Goal: Task Accomplishment & Management: Manage account settings

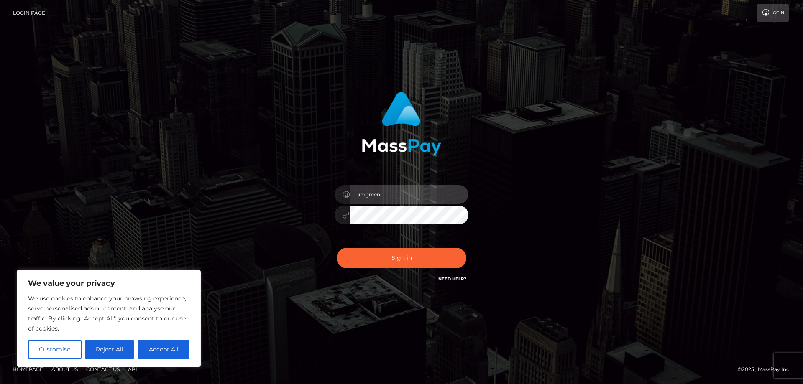
click at [409, 195] on input "jimgreen" at bounding box center [409, 194] width 119 height 19
click at [546, 184] on div "jimgreen Sign in" at bounding box center [401, 192] width 477 height 213
click at [401, 195] on input "jimgreen" at bounding box center [409, 194] width 119 height 19
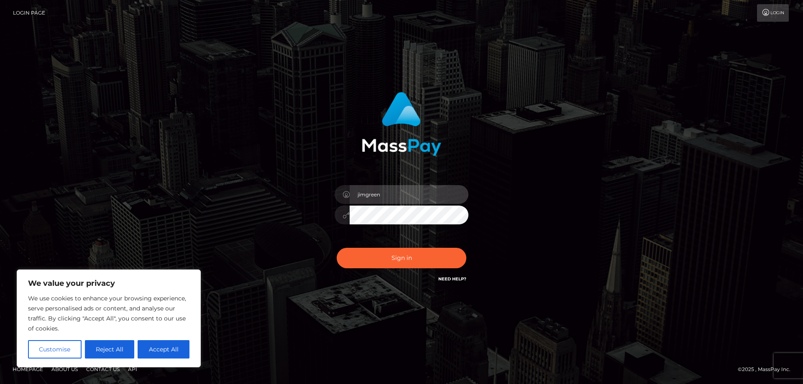
click at [401, 195] on input "jimgreen" at bounding box center [409, 194] width 119 height 19
click at [571, 174] on div "jimgreen Sign in" at bounding box center [401, 192] width 477 height 213
click at [412, 195] on input "jimgreen" at bounding box center [409, 194] width 119 height 19
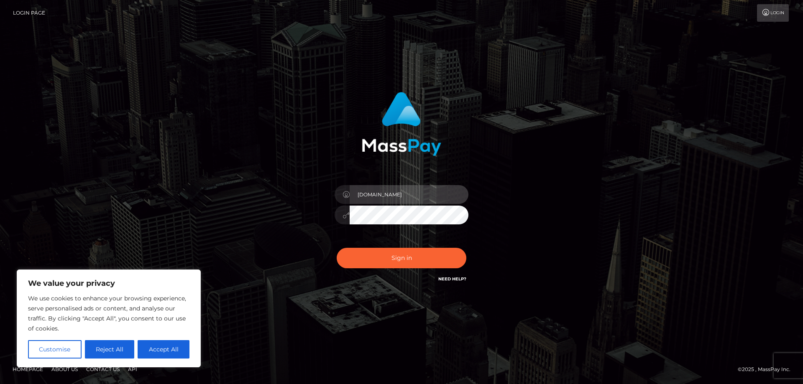
type input "jimg.mp"
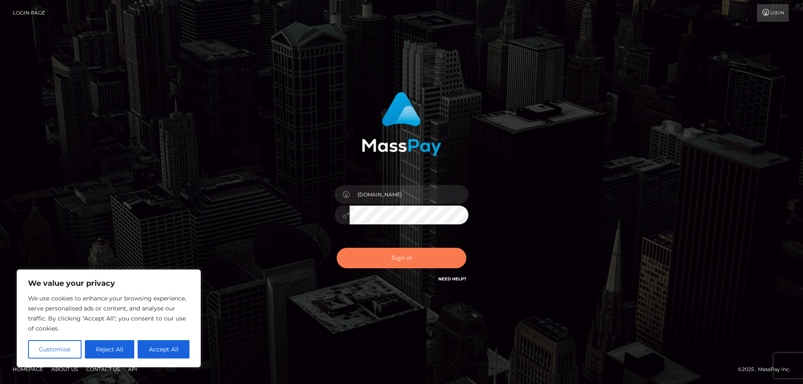
click at [405, 263] on button "Sign in" at bounding box center [402, 258] width 130 height 20
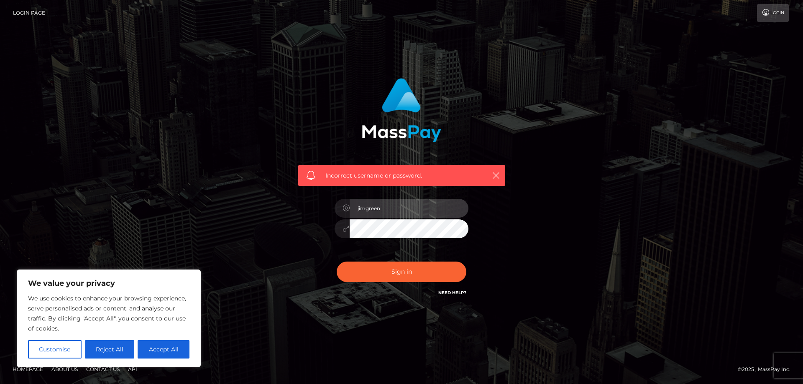
click at [400, 211] on input "jimgreen" at bounding box center [409, 208] width 119 height 19
drag, startPoint x: 400, startPoint y: 211, endPoint x: 363, endPoint y: 205, distance: 37.7
click at [363, 205] on input "jimgreen" at bounding box center [409, 208] width 119 height 19
type input "j"
type input "jimg.mp"
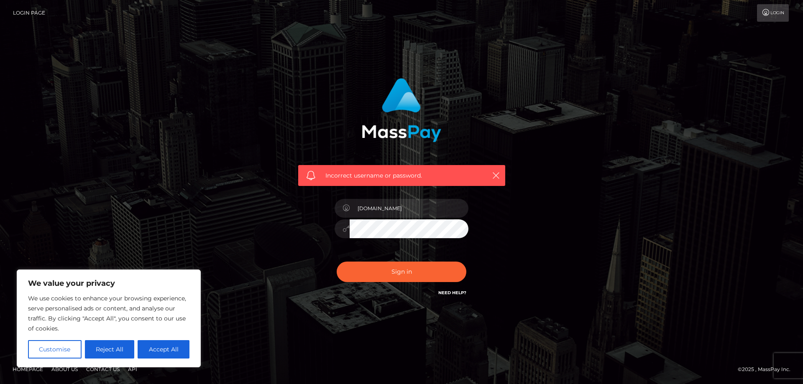
click at [589, 257] on div "Incorrect username or password. jimg.mp" at bounding box center [401, 192] width 477 height 241
click at [423, 270] on button "Sign in" at bounding box center [402, 272] width 130 height 20
click at [412, 210] on input "jimgreen" at bounding box center [409, 208] width 119 height 19
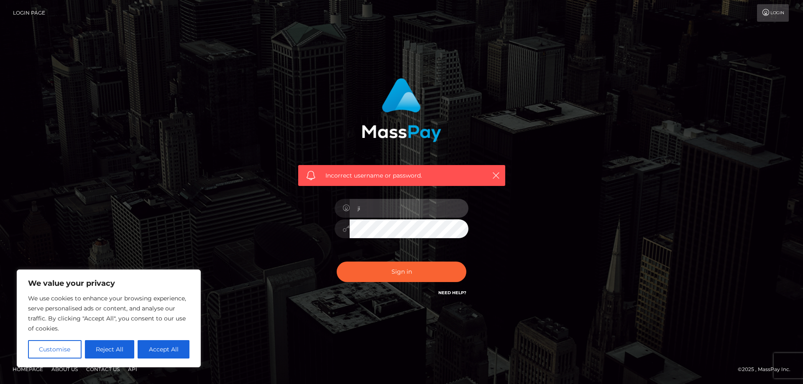
type input "j"
click at [262, 150] on div "Incorrect username or password." at bounding box center [401, 192] width 477 height 241
click at [408, 208] on input "text" at bounding box center [409, 208] width 119 height 19
drag, startPoint x: 285, startPoint y: 201, endPoint x: 275, endPoint y: 196, distance: 11.2
click at [285, 201] on div "Incorrect username or password." at bounding box center [401, 192] width 477 height 241
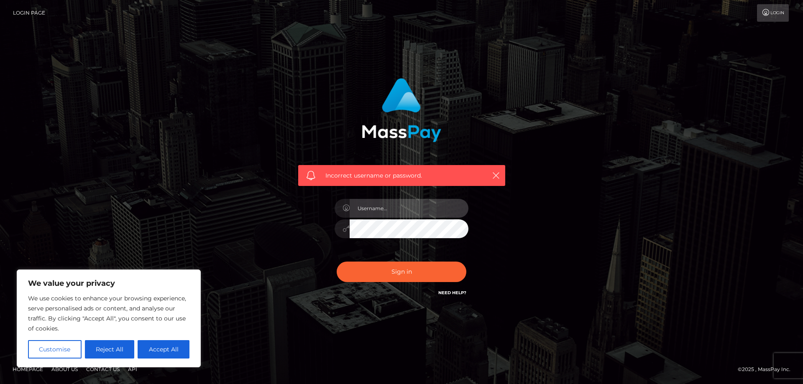
click at [387, 208] on input "text" at bounding box center [409, 208] width 119 height 19
type input "jimg.mp"
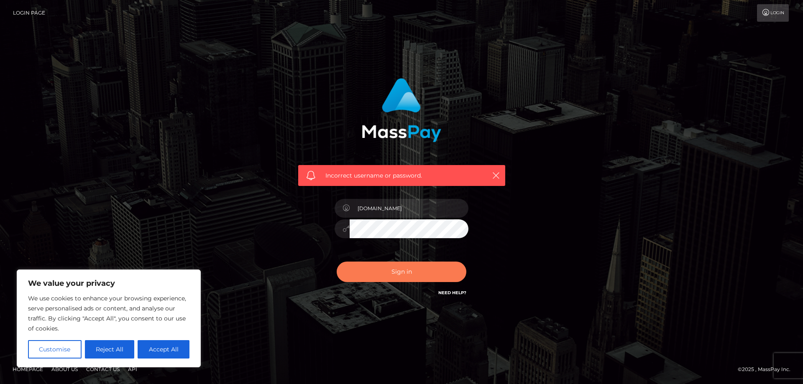
click at [400, 272] on button "Sign in" at bounding box center [402, 272] width 130 height 20
click at [560, 174] on div "Incorrect username or password. jimgreen" at bounding box center [401, 192] width 477 height 241
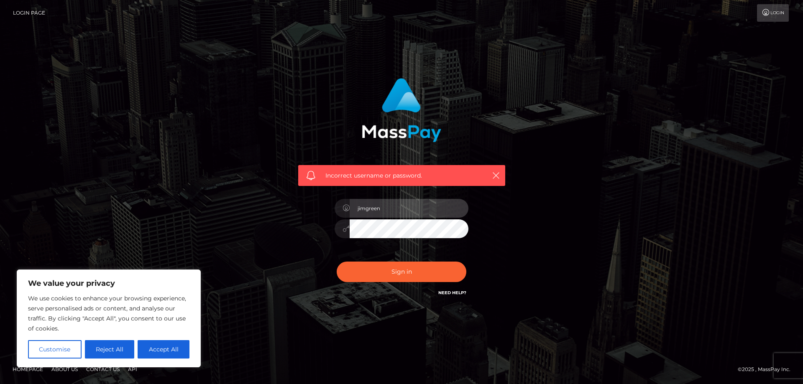
drag, startPoint x: 414, startPoint y: 209, endPoint x: 282, endPoint y: 207, distance: 131.8
click at [350, 209] on input "jimgreen" at bounding box center [409, 208] width 119 height 19
type input "jimg.mp"
click at [337, 262] on button "Sign in" at bounding box center [402, 272] width 130 height 20
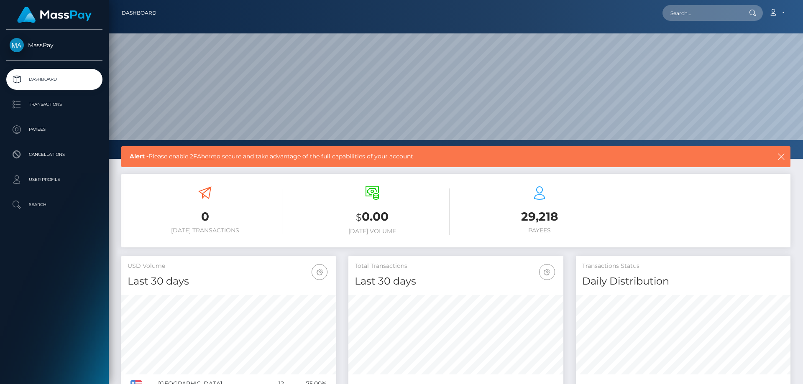
scroll to position [148, 215]
click at [209, 157] on link "here" at bounding box center [207, 157] width 13 height 8
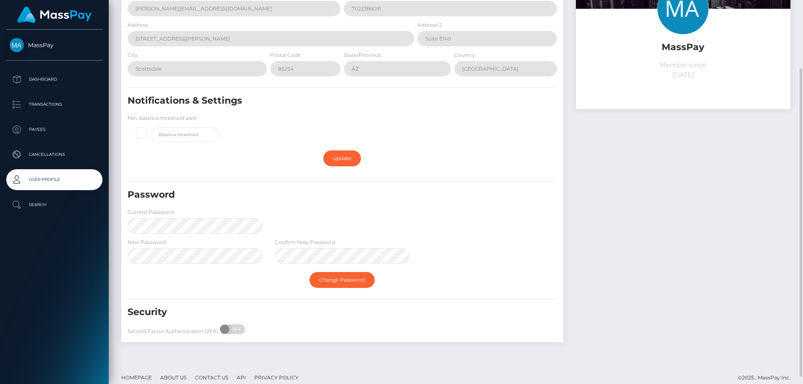
scroll to position [94, 0]
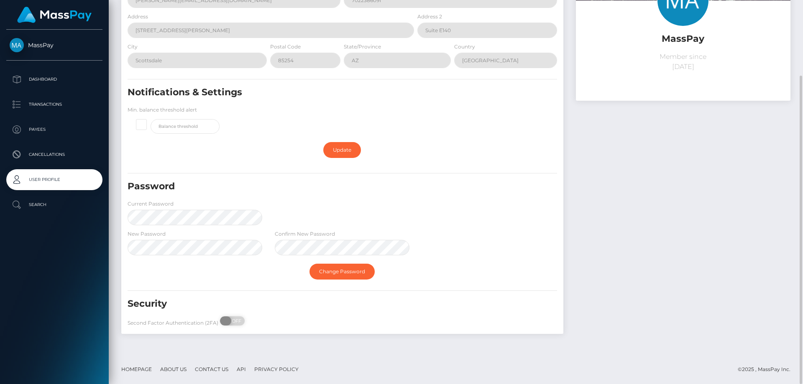
click at [228, 321] on span at bounding box center [225, 321] width 11 height 9
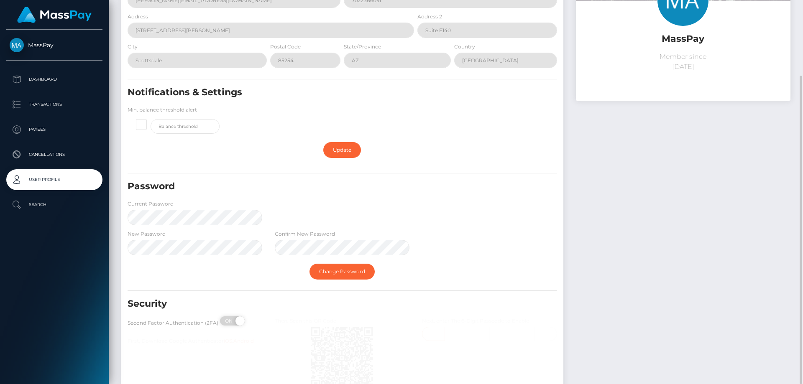
checkbox input "true"
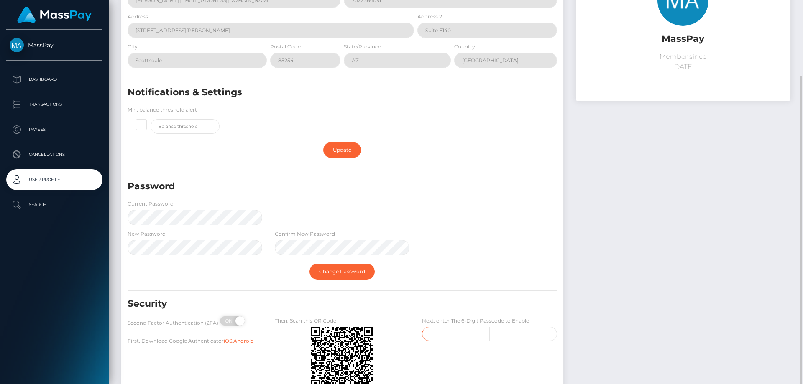
scroll to position [136, 0]
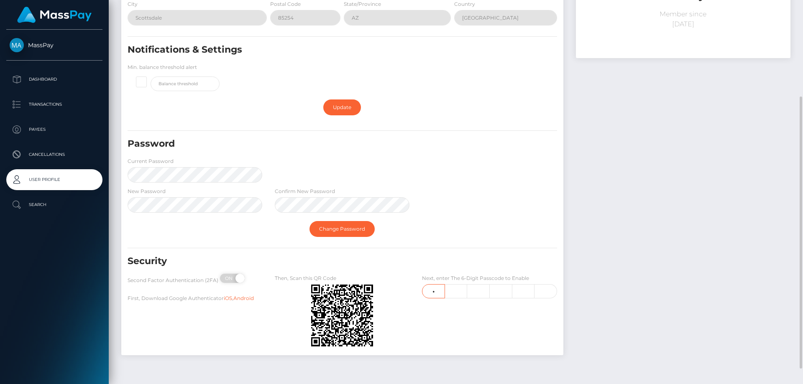
type input "1"
type input "0"
type input "6"
type input "9"
type input "6"
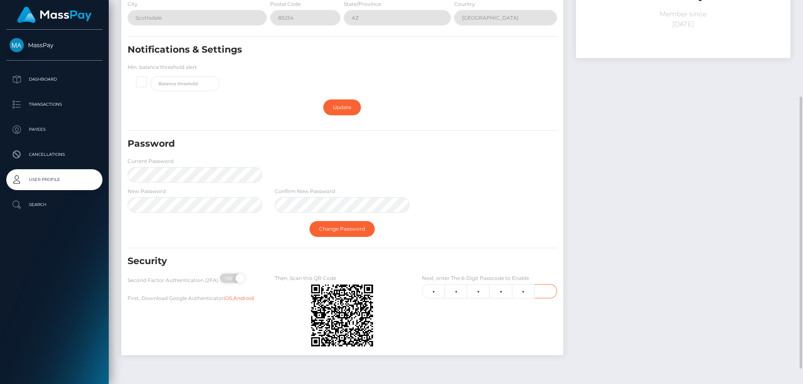
type input "4"
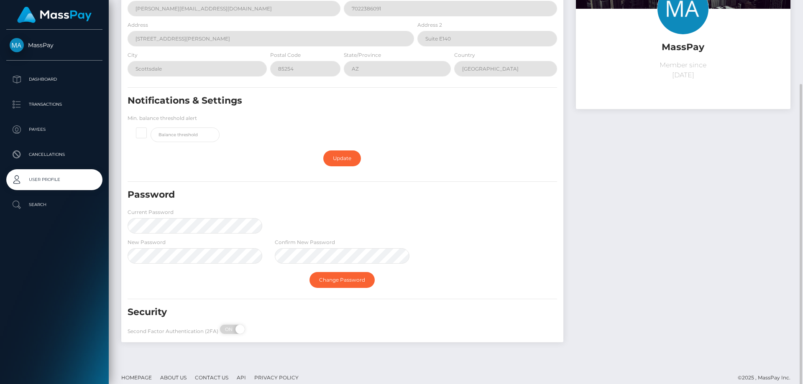
scroll to position [94, 0]
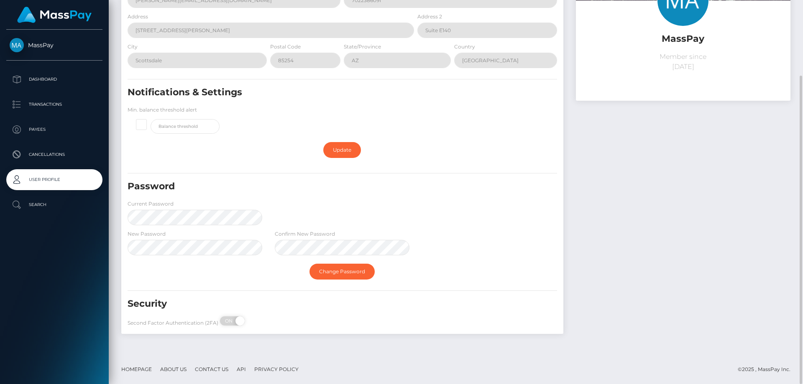
click at [634, 212] on div "MassPay Member since October 15, 2025" at bounding box center [683, 146] width 227 height 392
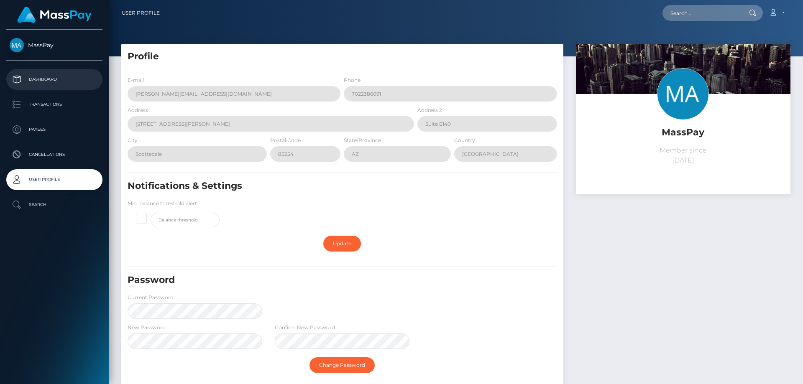
click at [41, 77] on p "Dashboard" at bounding box center [55, 79] width 90 height 13
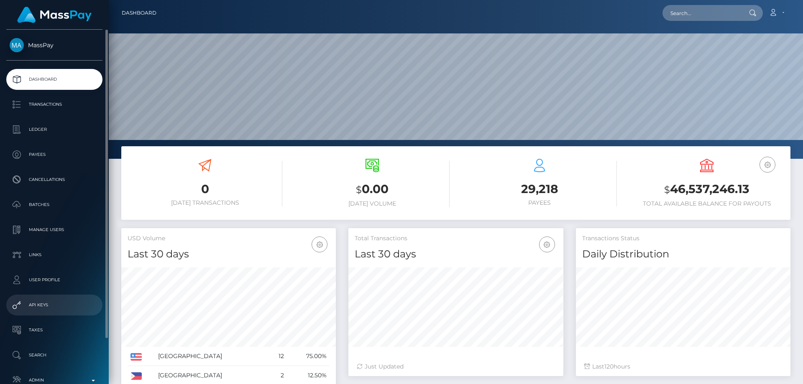
scroll to position [50, 0]
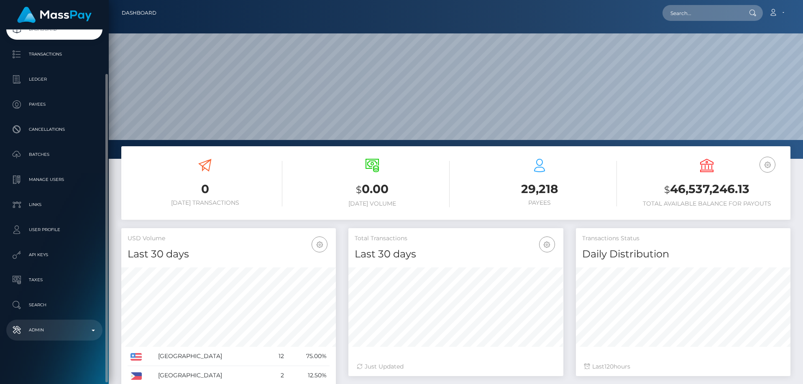
click at [88, 329] on p "Admin" at bounding box center [55, 330] width 90 height 13
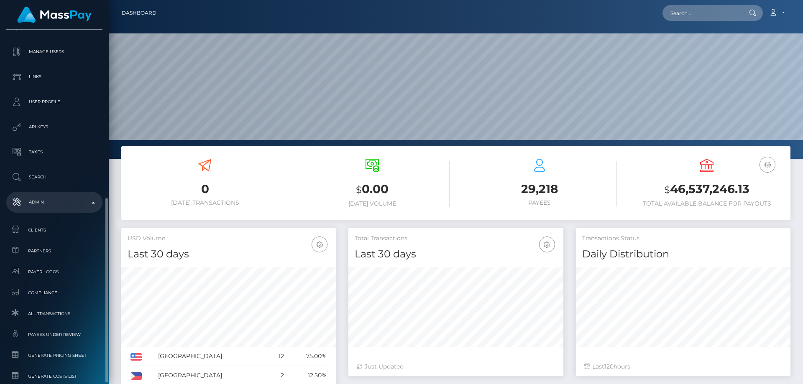
scroll to position [264, 0]
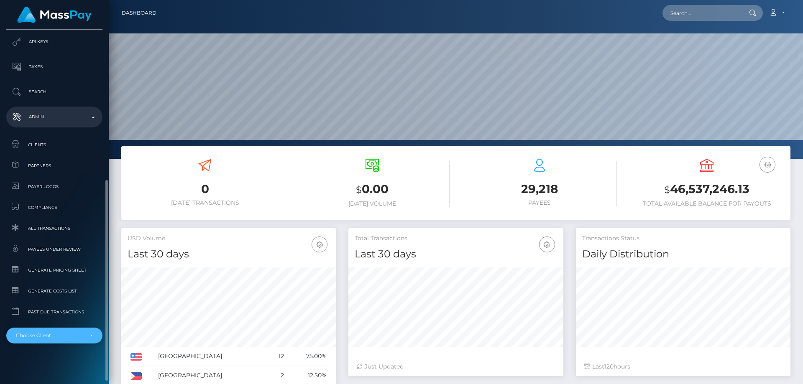
click at [91, 335] on div "Choose Client" at bounding box center [54, 336] width 77 height 7
